Goal: Task Accomplishment & Management: Use online tool/utility

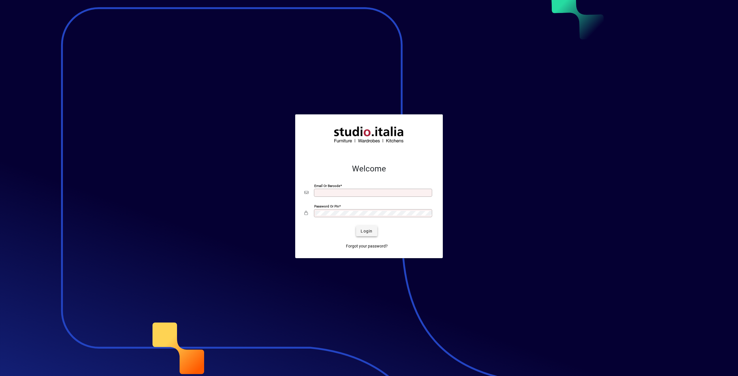
type input "**********"
click at [367, 231] on span "Login" at bounding box center [367, 231] width 12 height 6
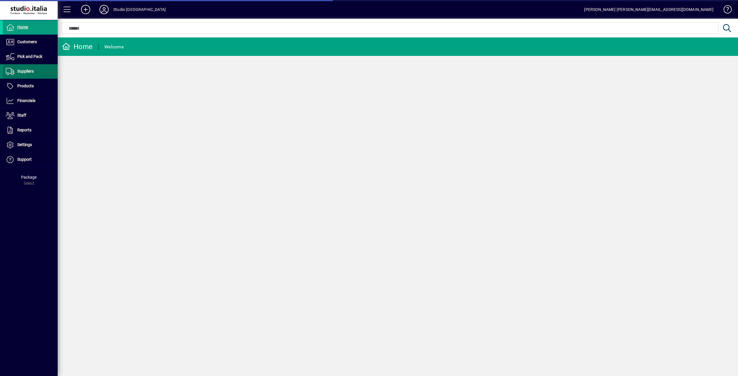
click at [31, 72] on span "Suppliers" at bounding box center [25, 71] width 16 height 5
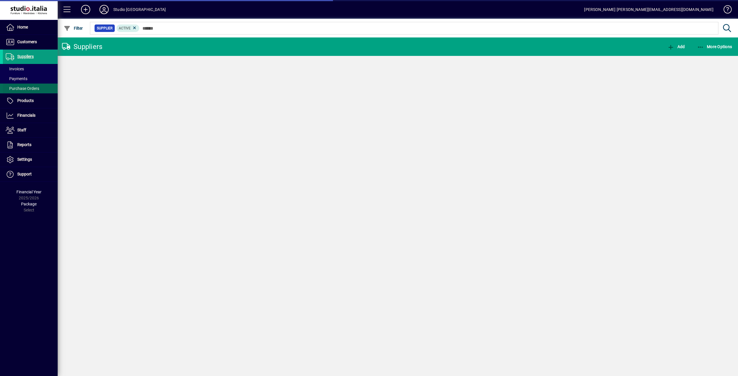
click at [42, 88] on span at bounding box center [30, 89] width 55 height 14
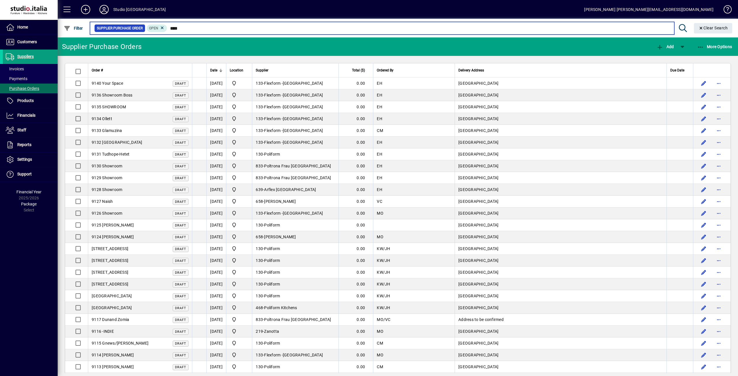
type input "****"
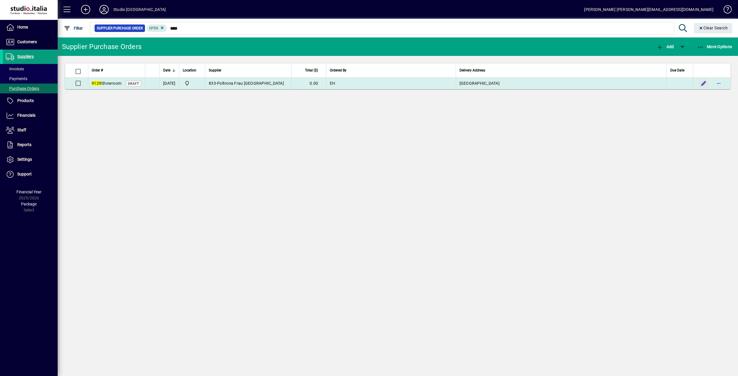
click at [700, 85] on span "button" at bounding box center [704, 83] width 14 height 14
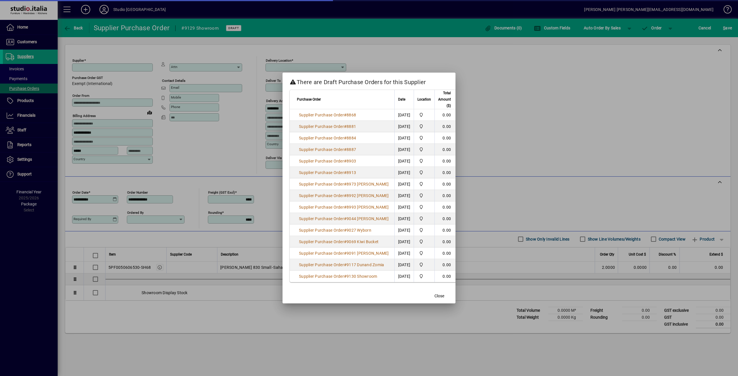
type input "**********"
click at [433, 296] on span "button" at bounding box center [439, 296] width 18 height 14
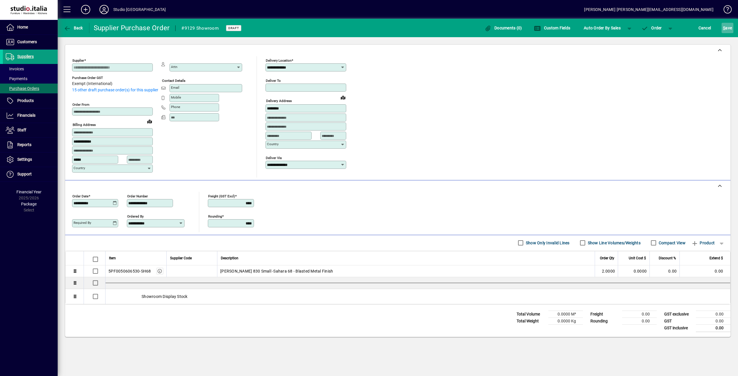
click at [727, 30] on span "S ave" at bounding box center [727, 27] width 9 height 9
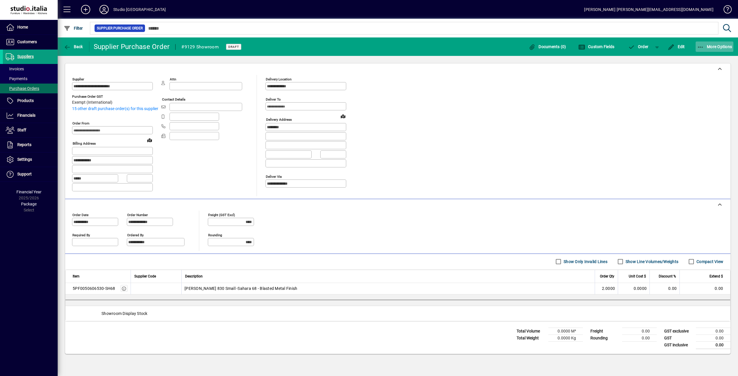
click at [705, 44] on span "button" at bounding box center [714, 47] width 38 height 14
click at [689, 70] on icon "button" at bounding box center [688, 72] width 6 height 5
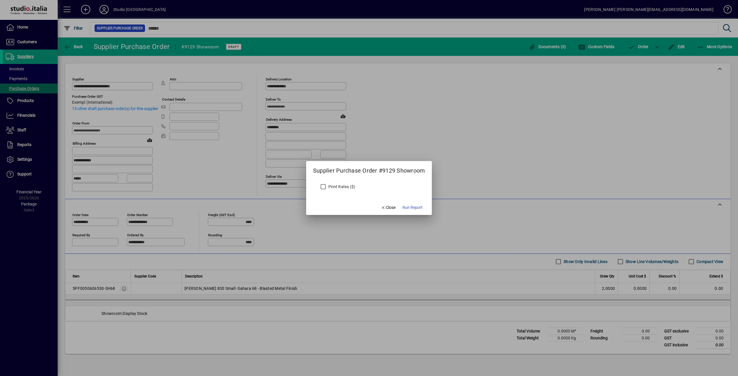
click at [410, 205] on span "Run Report" at bounding box center [412, 208] width 20 height 6
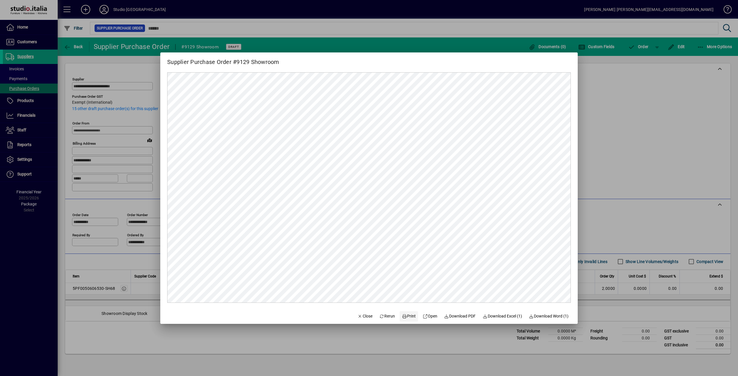
click at [406, 315] on span "Print" at bounding box center [409, 316] width 14 height 6
click at [357, 315] on span "Close" at bounding box center [364, 316] width 15 height 6
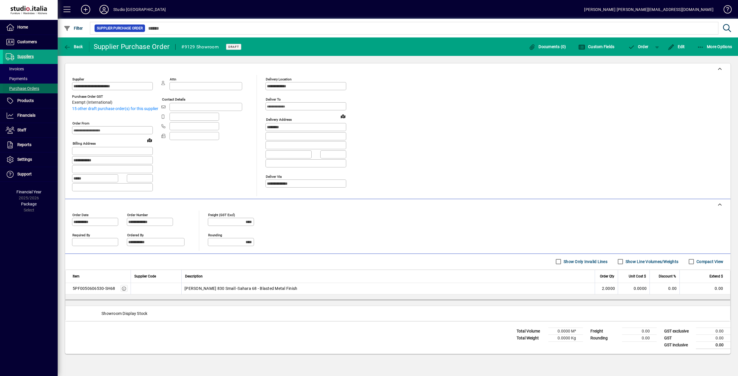
click at [29, 88] on span "Purchase Orders" at bounding box center [22, 88] width 33 height 5
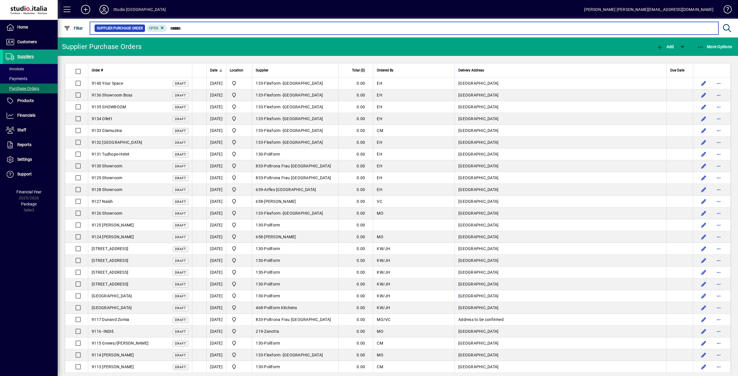
click at [198, 29] on input "text" at bounding box center [440, 28] width 546 height 8
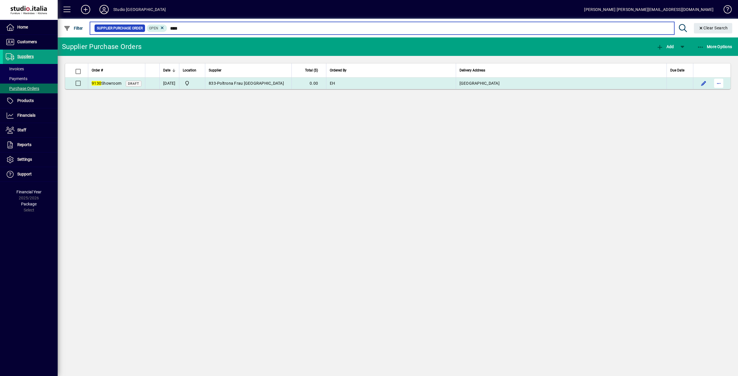
type input "****"
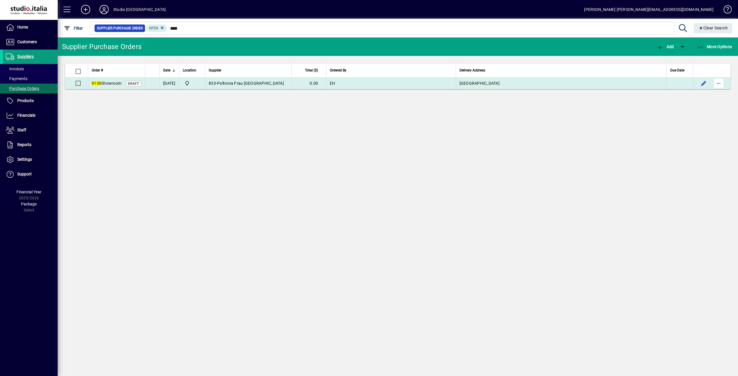
click at [717, 85] on span "button" at bounding box center [718, 83] width 14 height 14
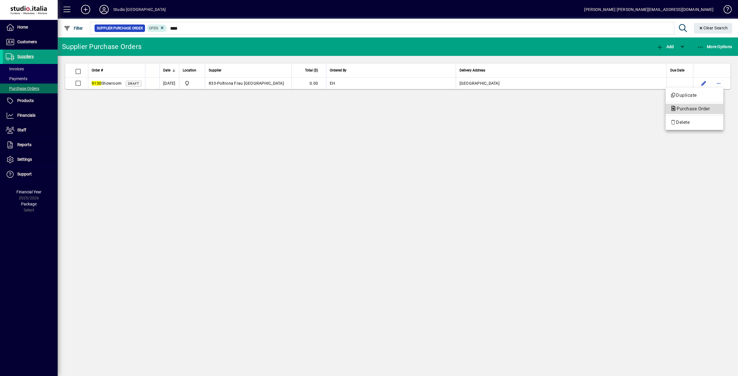
click at [686, 109] on span "Purchase Order" at bounding box center [691, 108] width 42 height 5
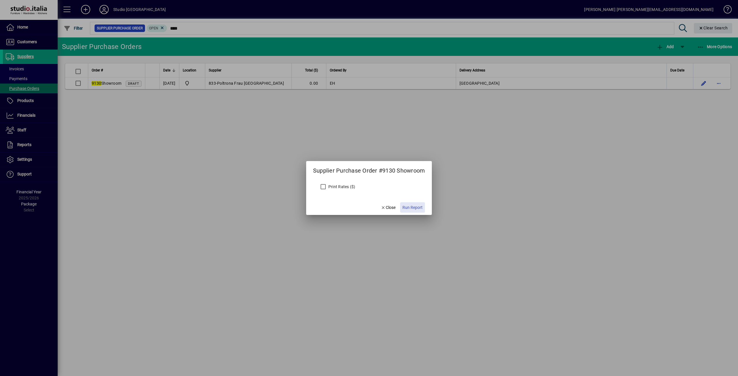
click at [409, 205] on span "Run Report" at bounding box center [412, 208] width 20 height 6
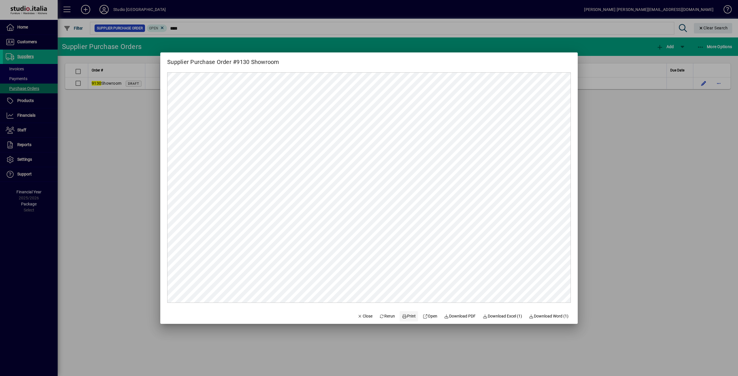
click at [409, 316] on span "Print" at bounding box center [409, 316] width 14 height 6
click at [364, 315] on span "Close" at bounding box center [364, 316] width 15 height 6
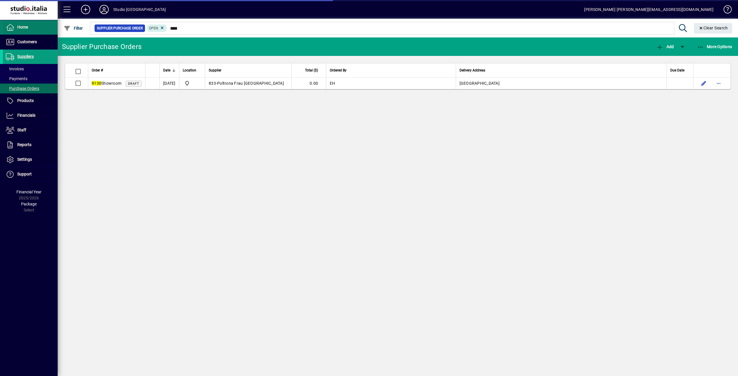
click at [27, 23] on span at bounding box center [30, 27] width 55 height 14
